Goal: Navigation & Orientation: Find specific page/section

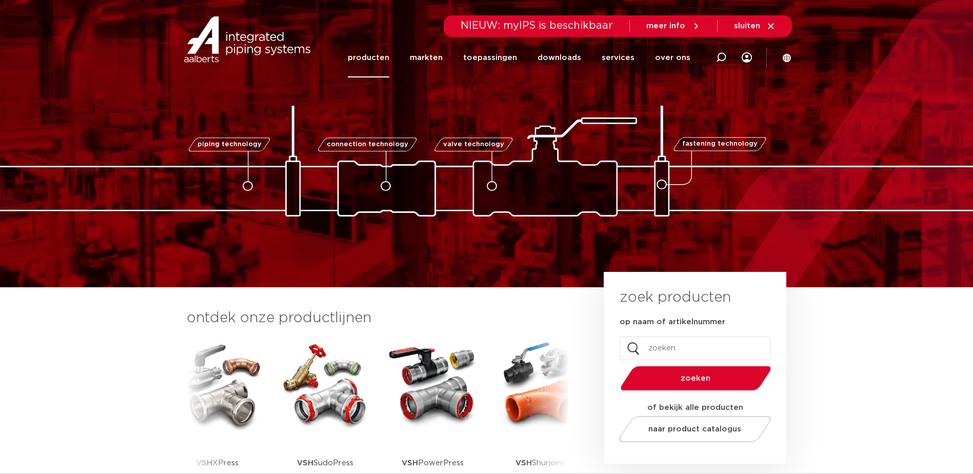
drag, startPoint x: 0, startPoint y: 0, endPoint x: 376, endPoint y: 62, distance: 380.6
click at [376, 62] on link "producten" at bounding box center [369, 58] width 42 height 40
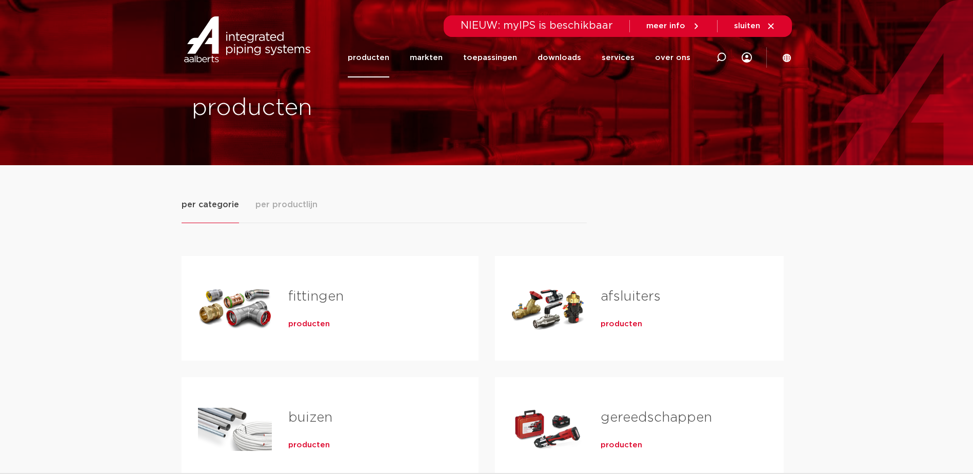
click at [553, 315] on div "Tabs. Open items met enter of spatie, sluit af met escape en navigeer met de pi…" at bounding box center [548, 308] width 73 height 72
click at [789, 57] on icon at bounding box center [787, 57] width 8 height 8
